Goal: Use online tool/utility

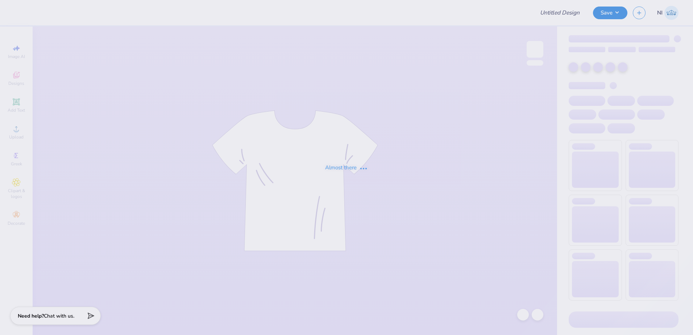
type input "Training: CF Training - Activities 5"
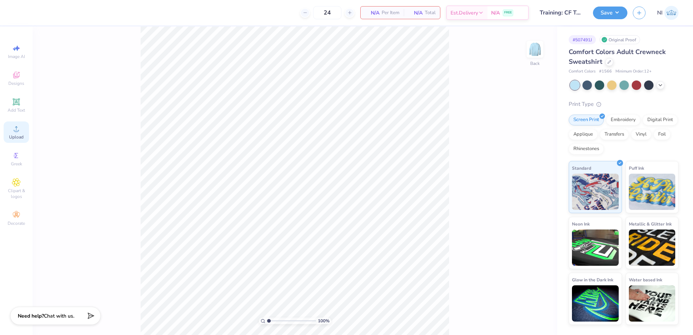
click at [14, 132] on icon at bounding box center [16, 128] width 9 height 9
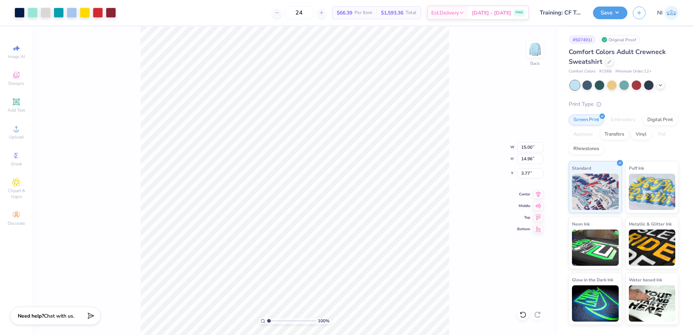
type input "10.88"
type input "10.85"
type input "0.50"
drag, startPoint x: 532, startPoint y: 149, endPoint x: 527, endPoint y: 147, distance: 4.9
click at [527, 147] on input "10.88" at bounding box center [530, 147] width 26 height 10
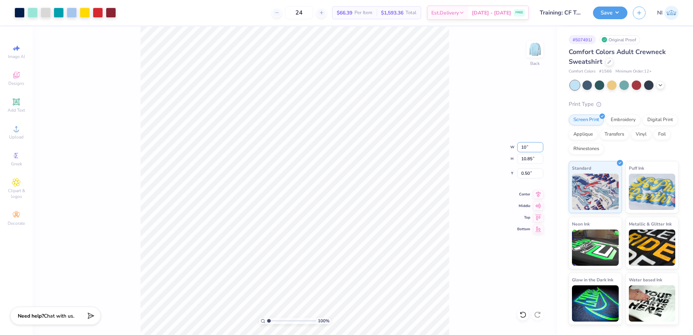
type input "10.00"
type input "9.97"
type input "0.94"
click at [490, 173] on div "100 % Back W 10.00 10.00 " H 9.97 9.97 " Y 0.94 0.94 " Center Middle Top Bottom" at bounding box center [295, 180] width 524 height 308
drag, startPoint x: 530, startPoint y: 159, endPoint x: 519, endPoint y: 161, distance: 11.0
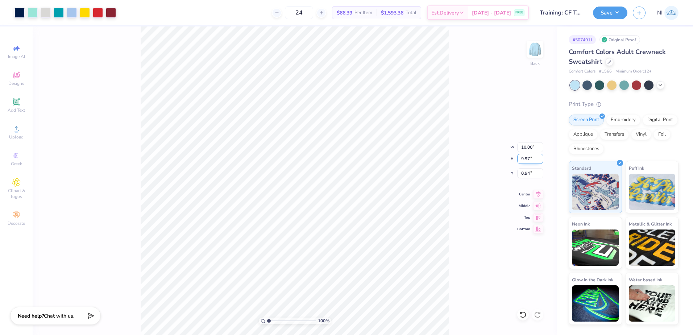
click at [519, 161] on input "9.97" at bounding box center [530, 159] width 26 height 10
type input "9"
type input "9.02"
type input "9.00"
type input "1.43"
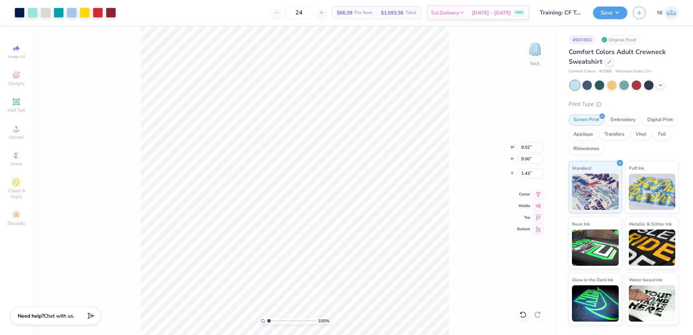
click at [458, 132] on div "100 % Back W 9.02 9.02 " H 9.00 9.00 " Y 1.43 1.43 " Center Middle Top Bottom" at bounding box center [295, 180] width 524 height 308
click at [617, 13] on button "Save" at bounding box center [610, 13] width 34 height 13
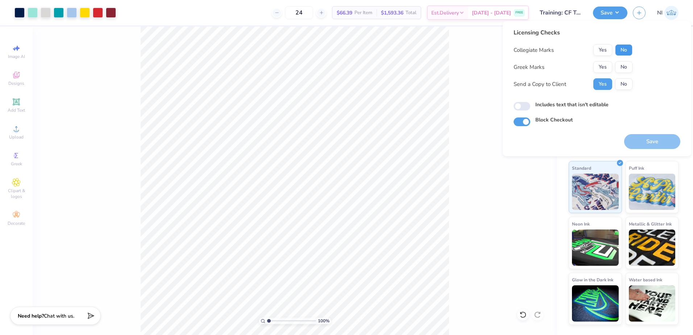
click at [630, 47] on button "No" at bounding box center [623, 50] width 17 height 12
click at [621, 67] on button "No" at bounding box center [623, 67] width 17 height 12
click at [624, 87] on button "No" at bounding box center [623, 84] width 17 height 12
click at [647, 144] on button "Save" at bounding box center [652, 141] width 56 height 15
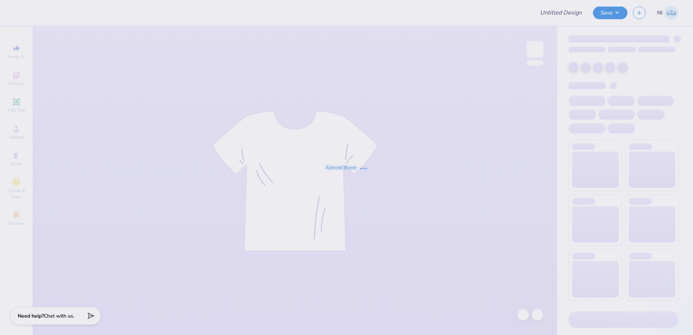
type input "Training: CF Training - Activities 5"
